Goal: Find specific page/section: Find specific page/section

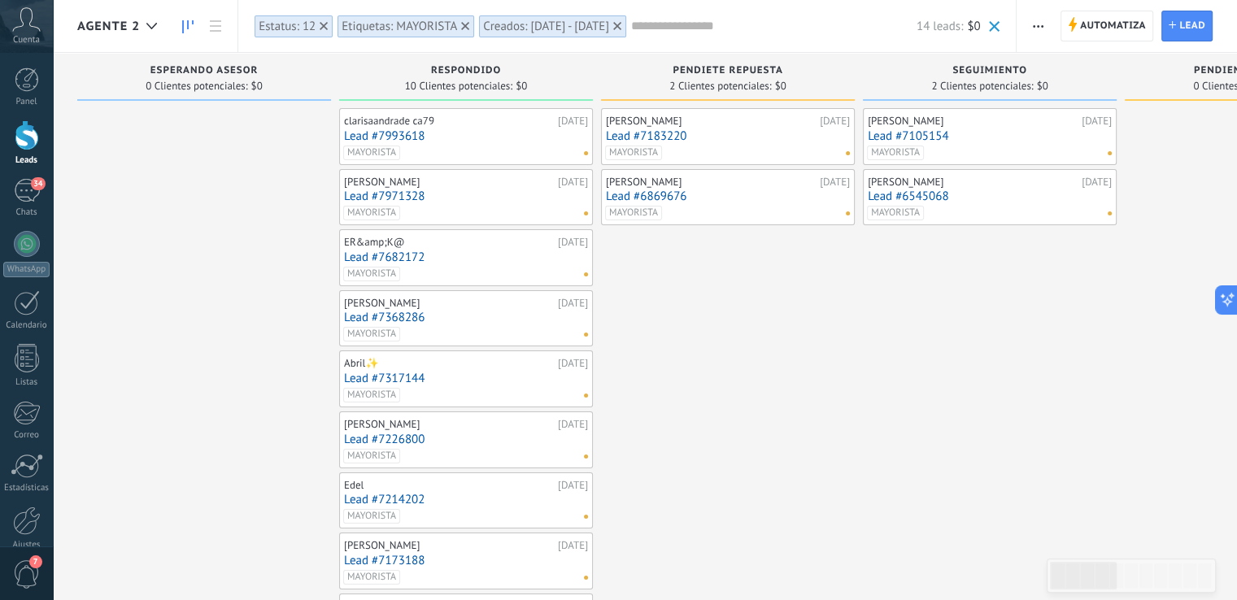
click at [321, 27] on icon at bounding box center [324, 26] width 8 height 8
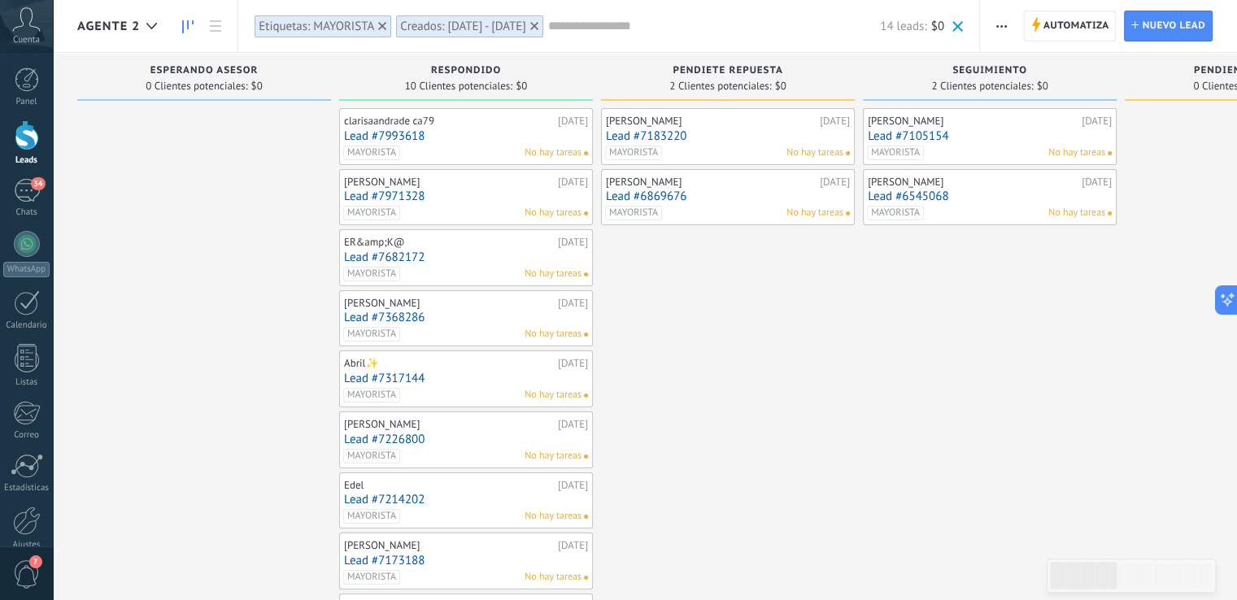
click at [383, 24] on use at bounding box center [382, 26] width 8 height 8
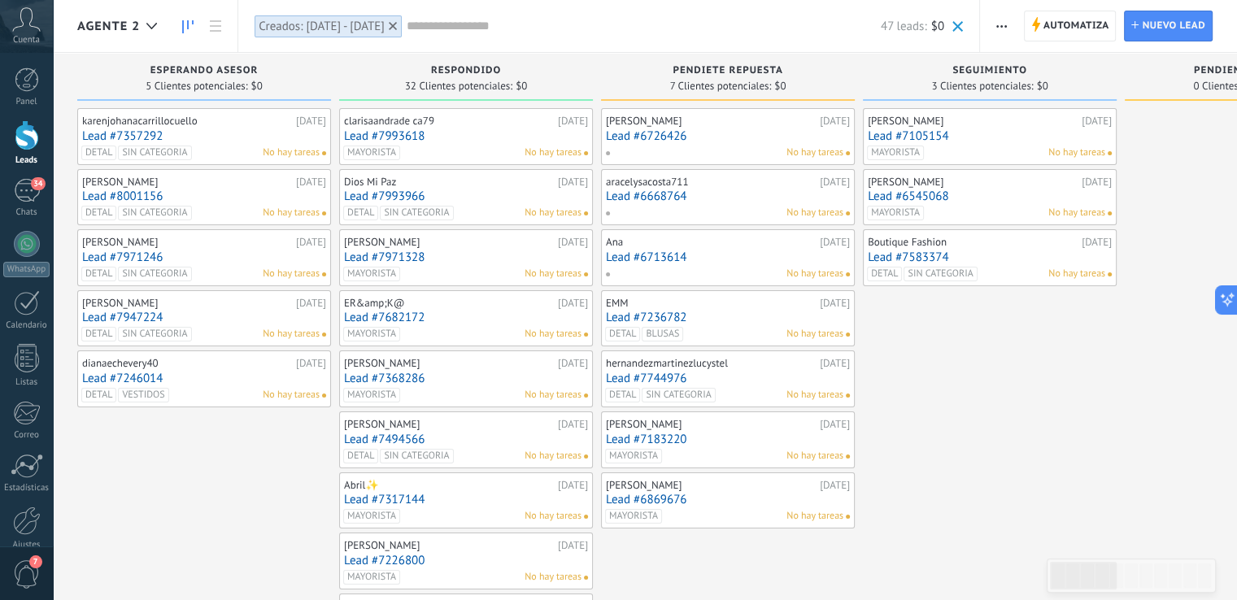
click at [397, 26] on use at bounding box center [393, 26] width 8 height 8
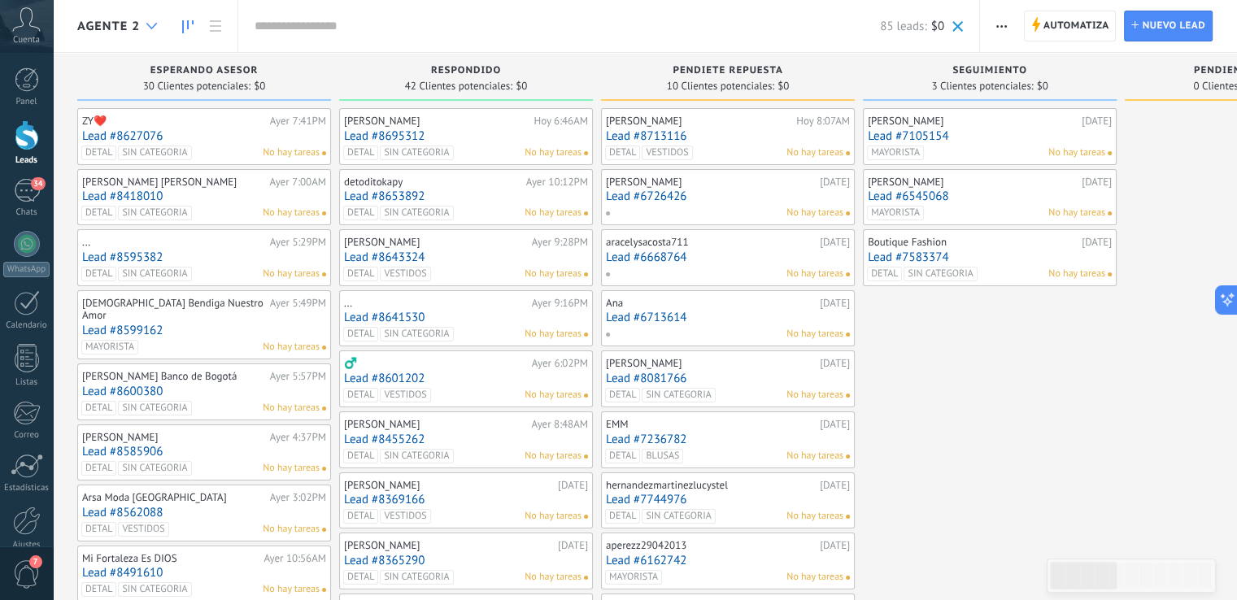
click at [145, 24] on div at bounding box center [151, 27] width 27 height 32
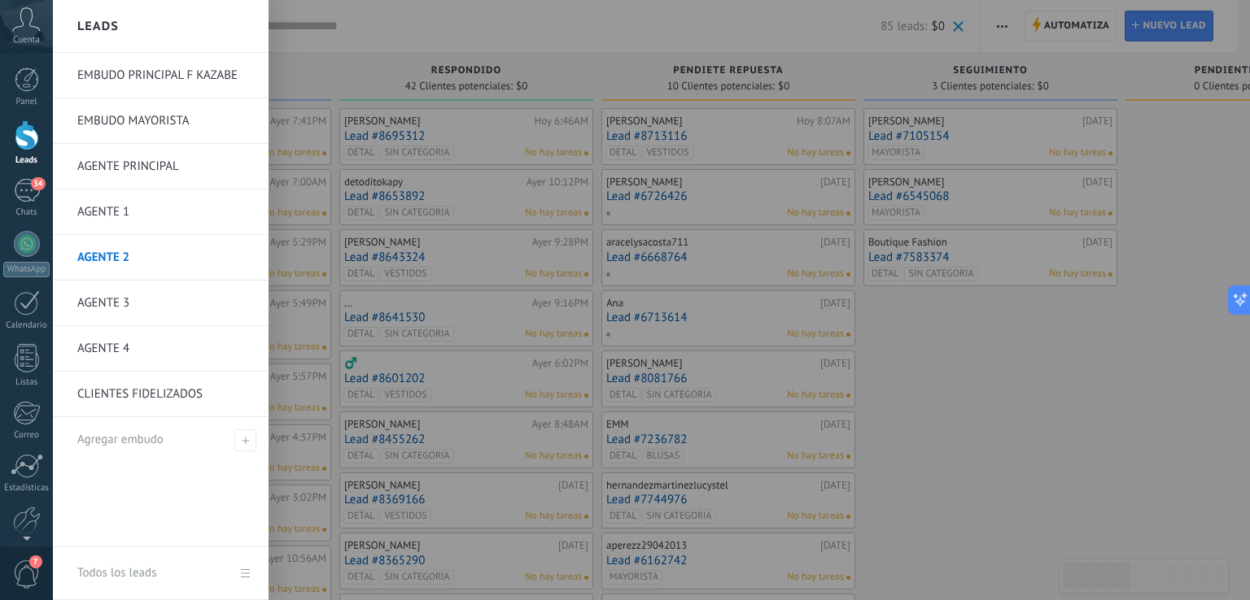
click at [129, 170] on link "AGENTE PRINCIPAL" at bounding box center [164, 167] width 175 height 46
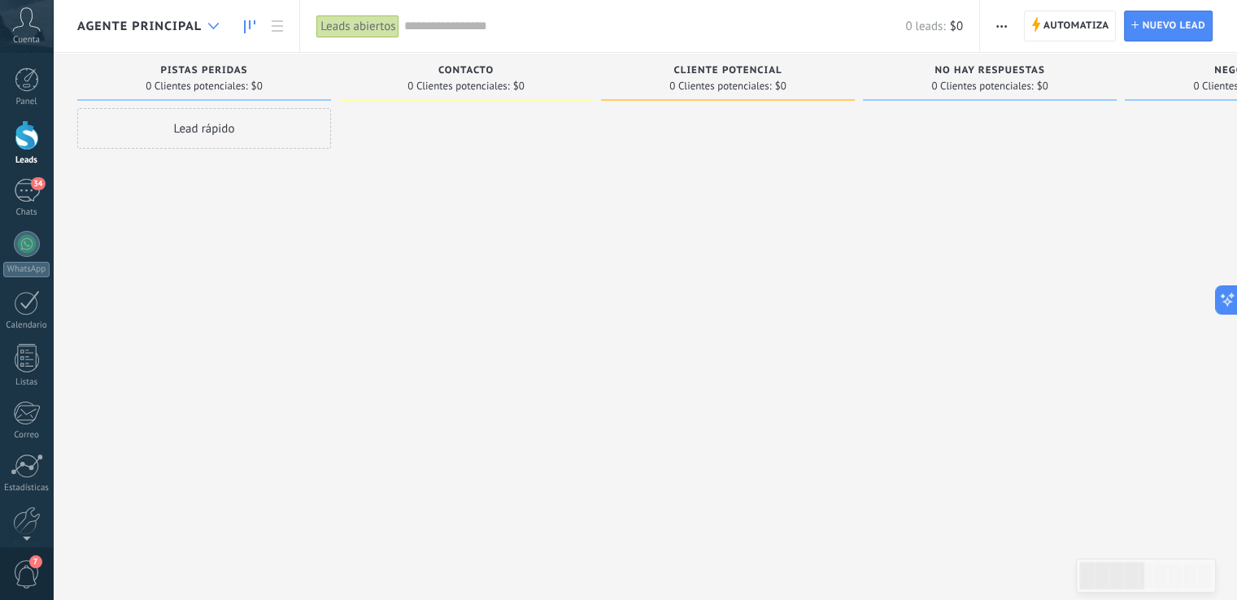
click at [216, 21] on div at bounding box center [213, 27] width 27 height 32
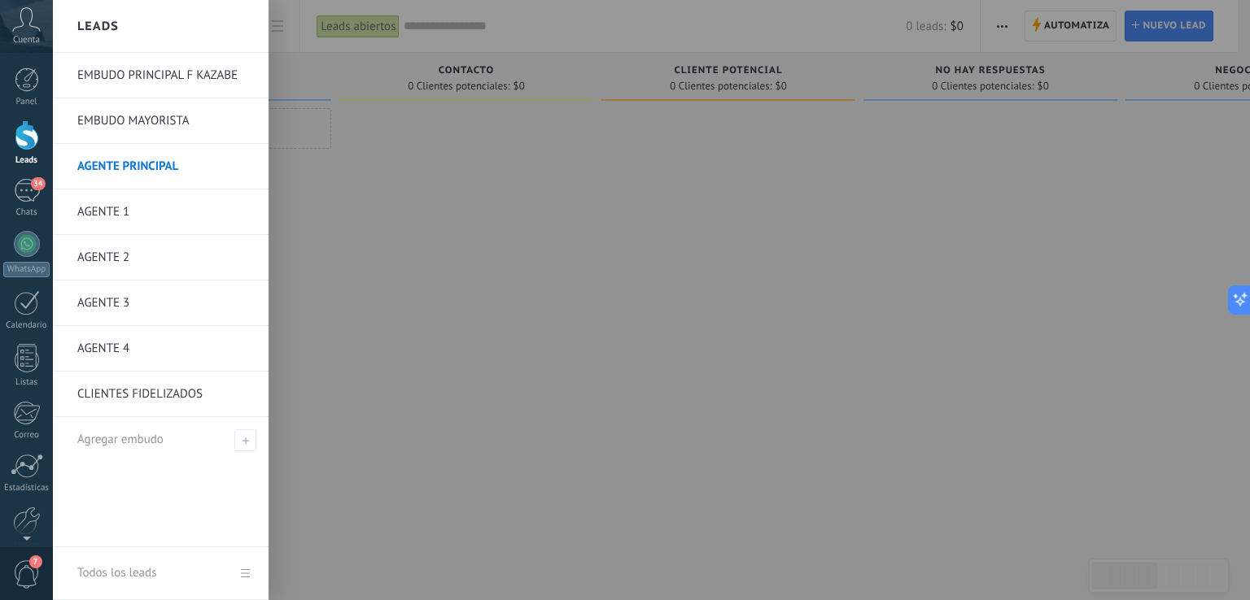
click at [116, 207] on link "AGENTE 1" at bounding box center [164, 213] width 175 height 46
